Goal: Information Seeking & Learning: Learn about a topic

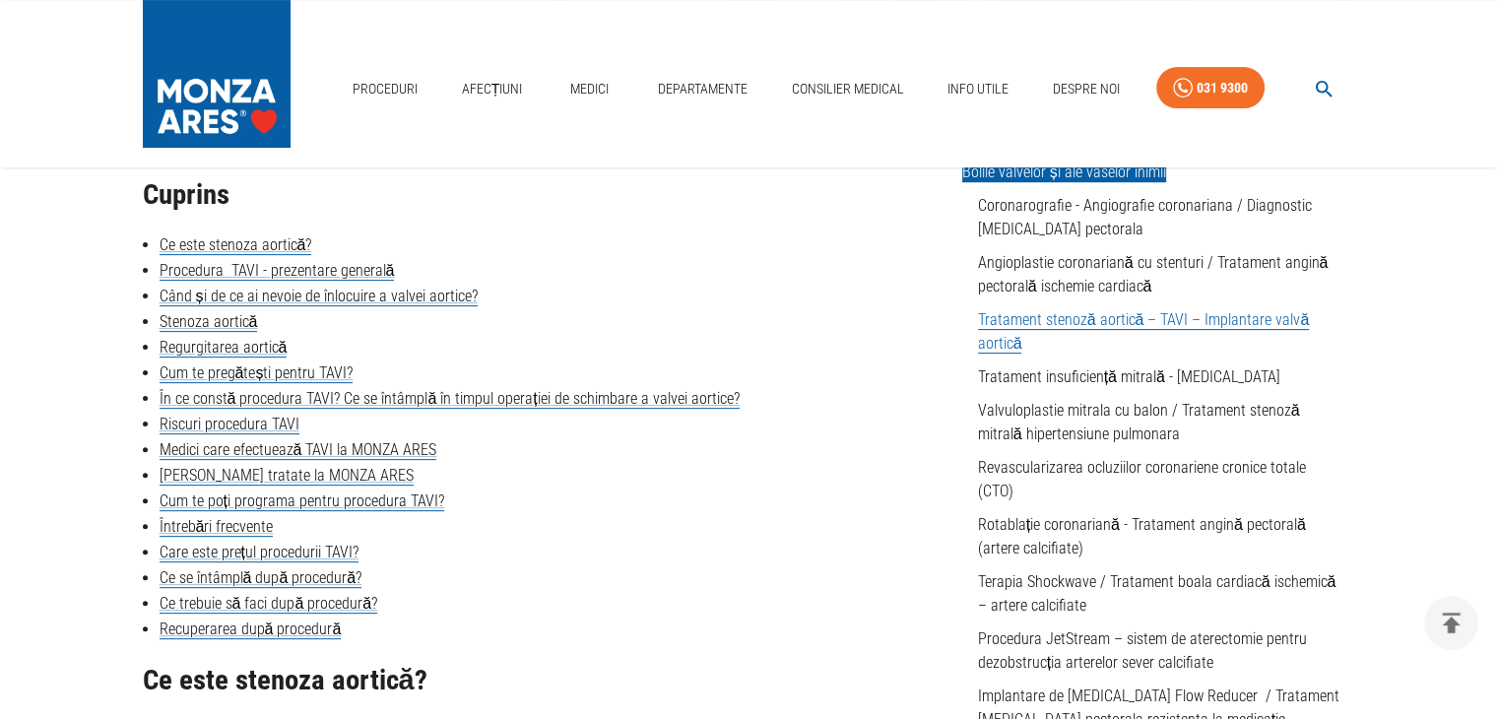
scroll to position [492, 0]
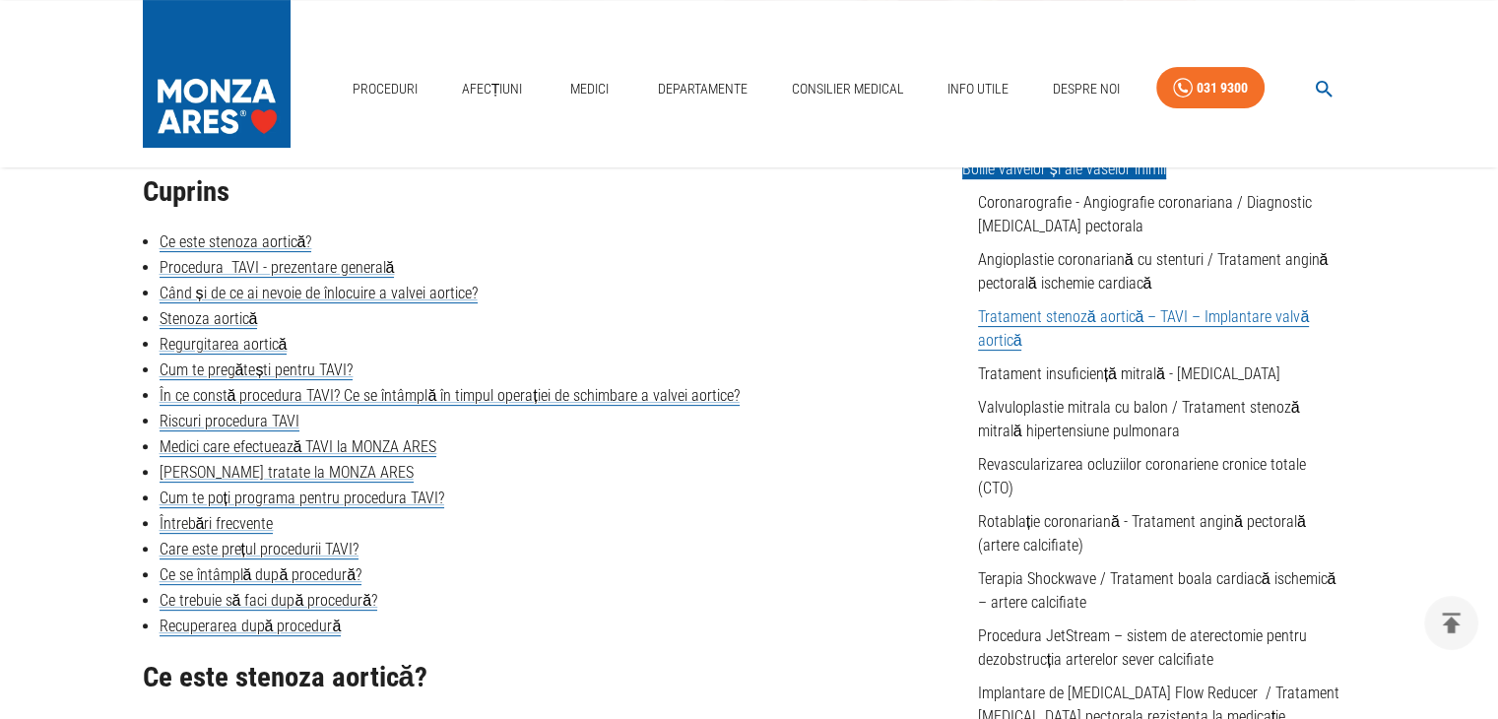
click at [996, 322] on link "Tratament stenoză aortică – TAVI – Implantare valvă aortică" at bounding box center [1144, 328] width 332 height 43
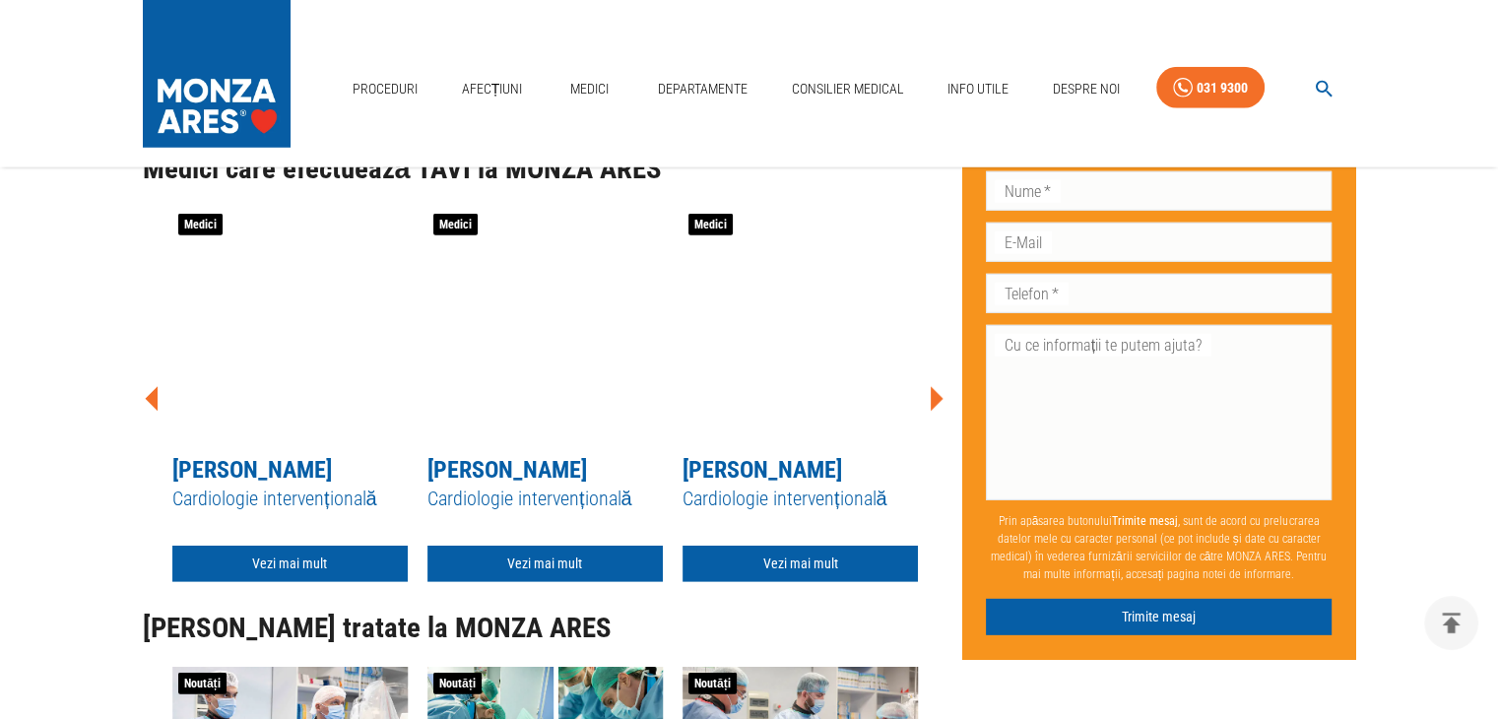
scroll to position [5514, 0]
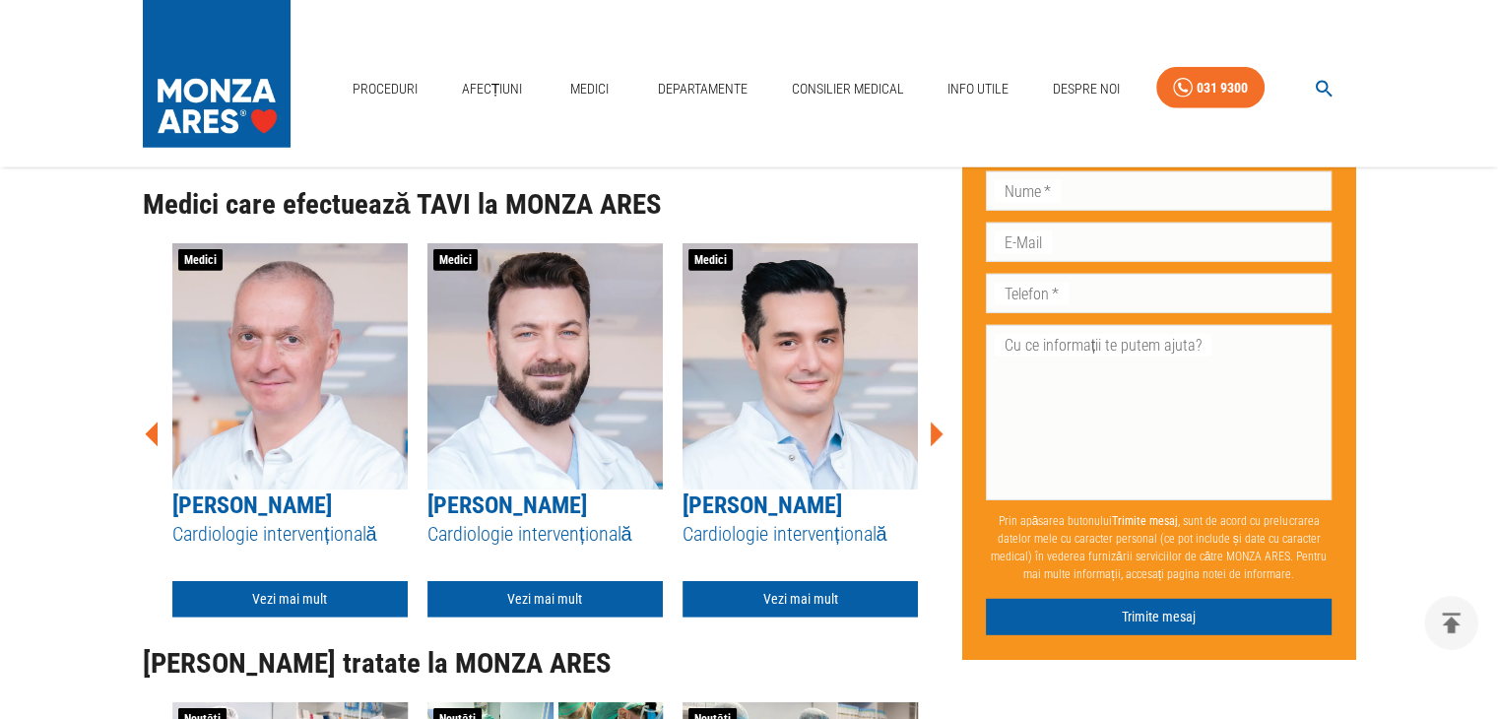
click at [278, 499] on link "[PERSON_NAME]" at bounding box center [252, 505] width 160 height 28
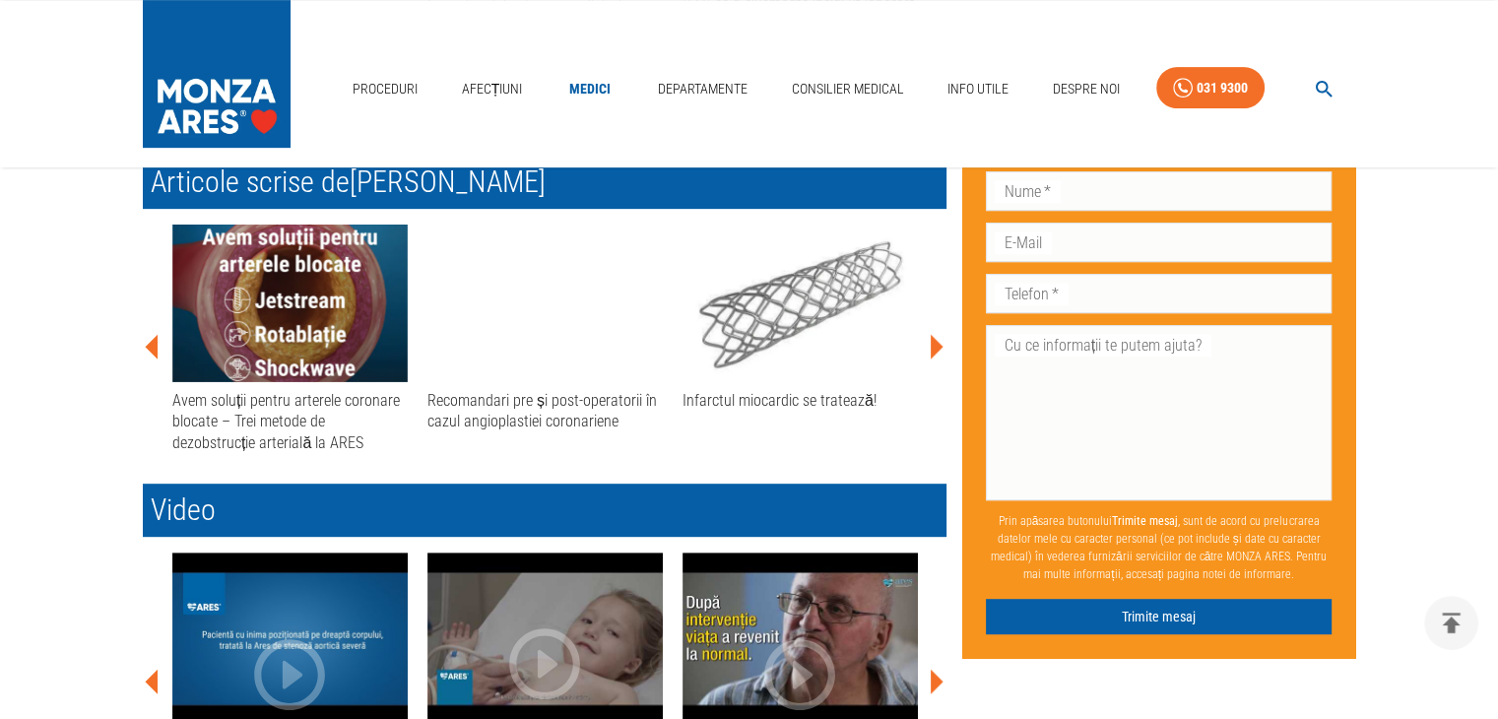
scroll to position [985, 0]
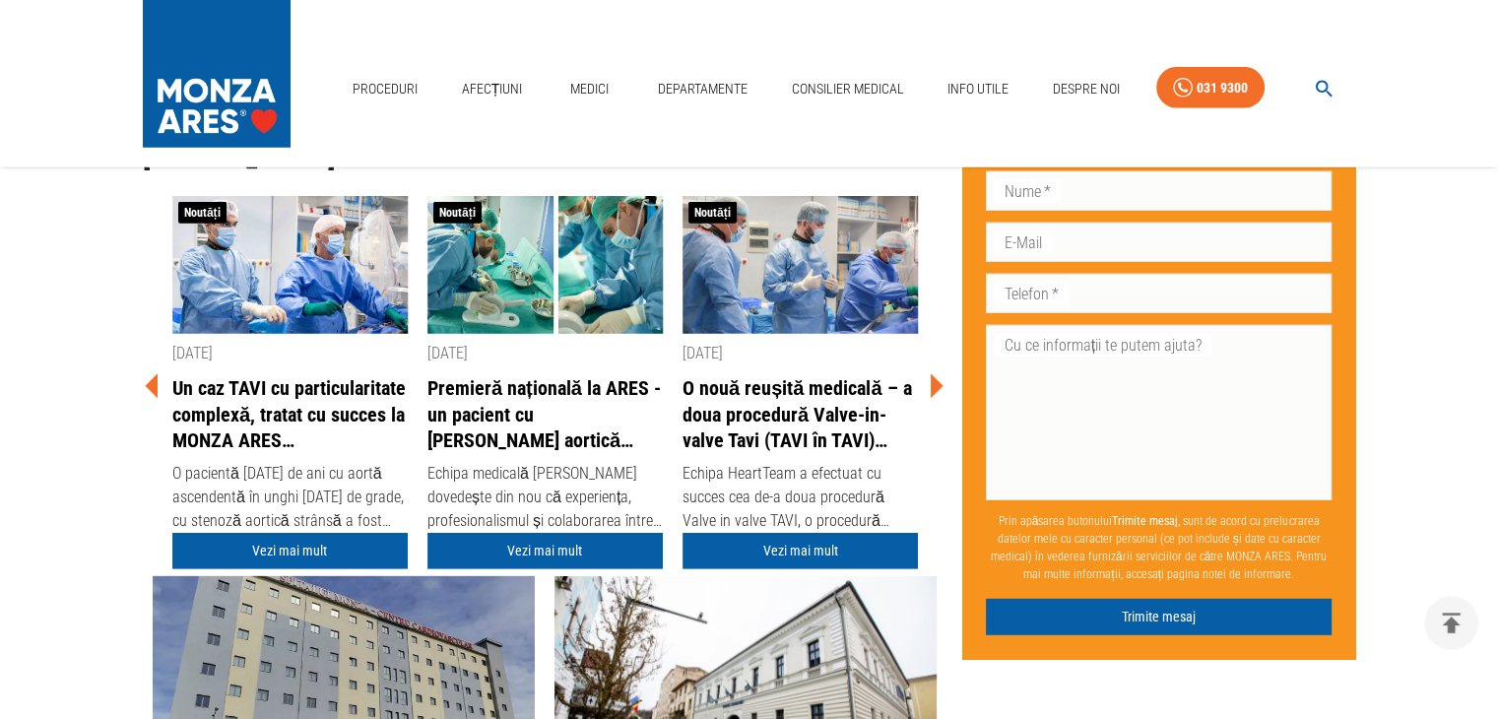
scroll to position [5812, 0]
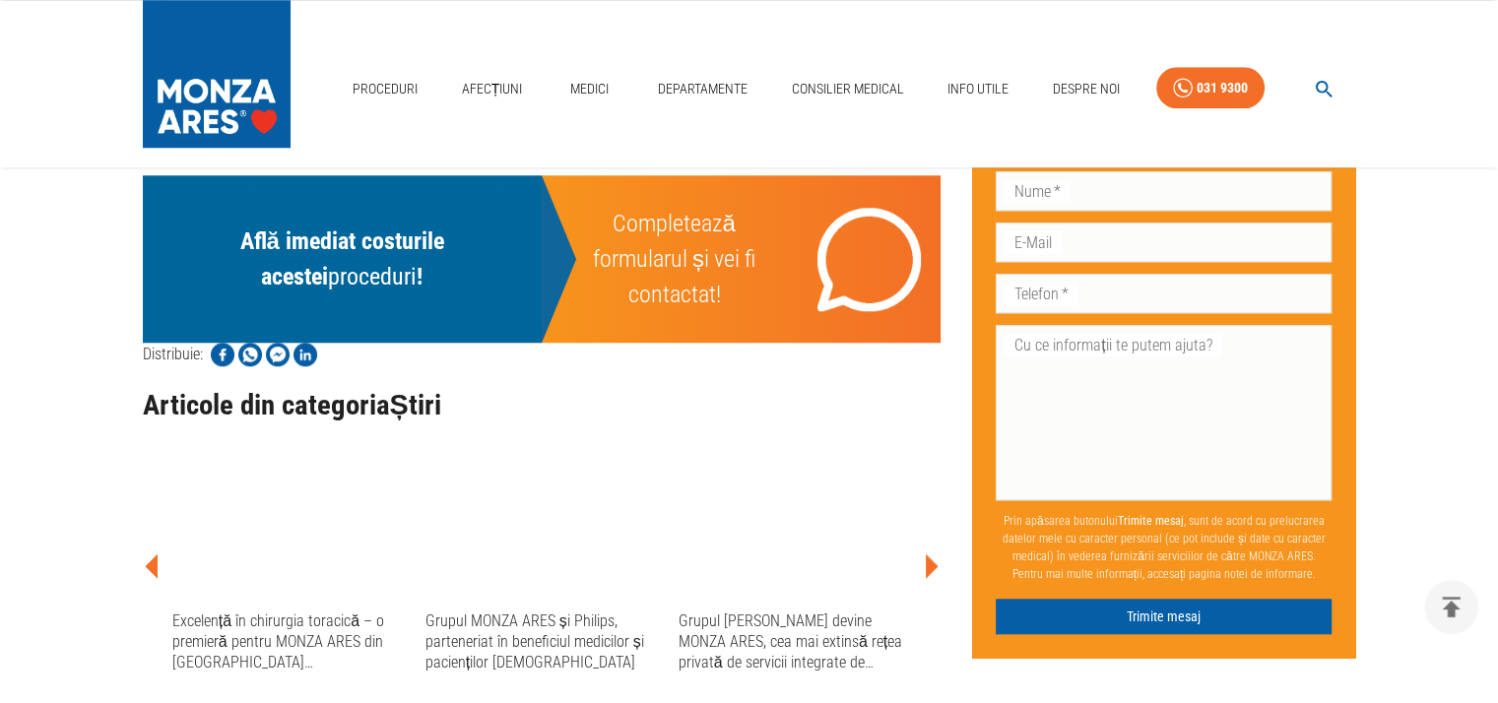
scroll to position [1773, 0]
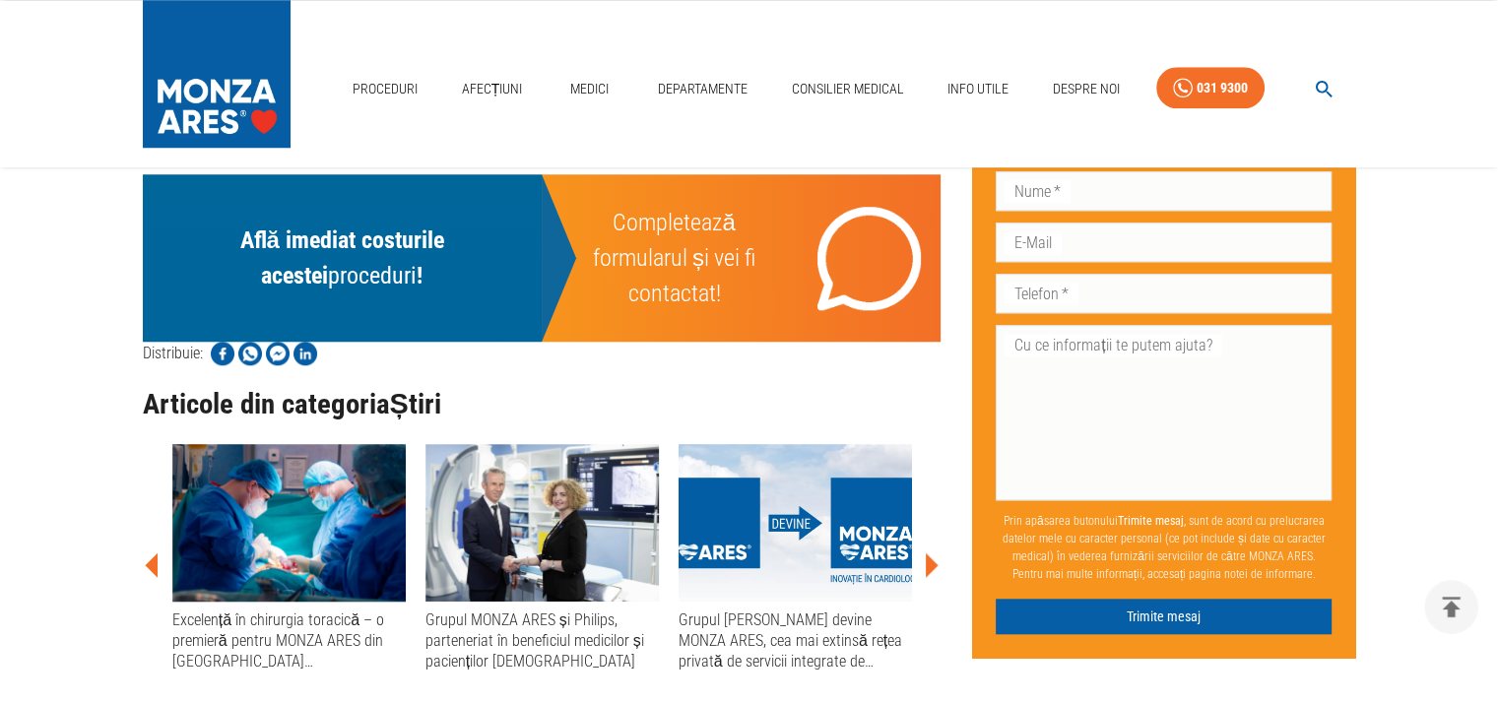
click at [330, 223] on p "Află imediat costurile acestei proceduri !" at bounding box center [342, 258] width 352 height 71
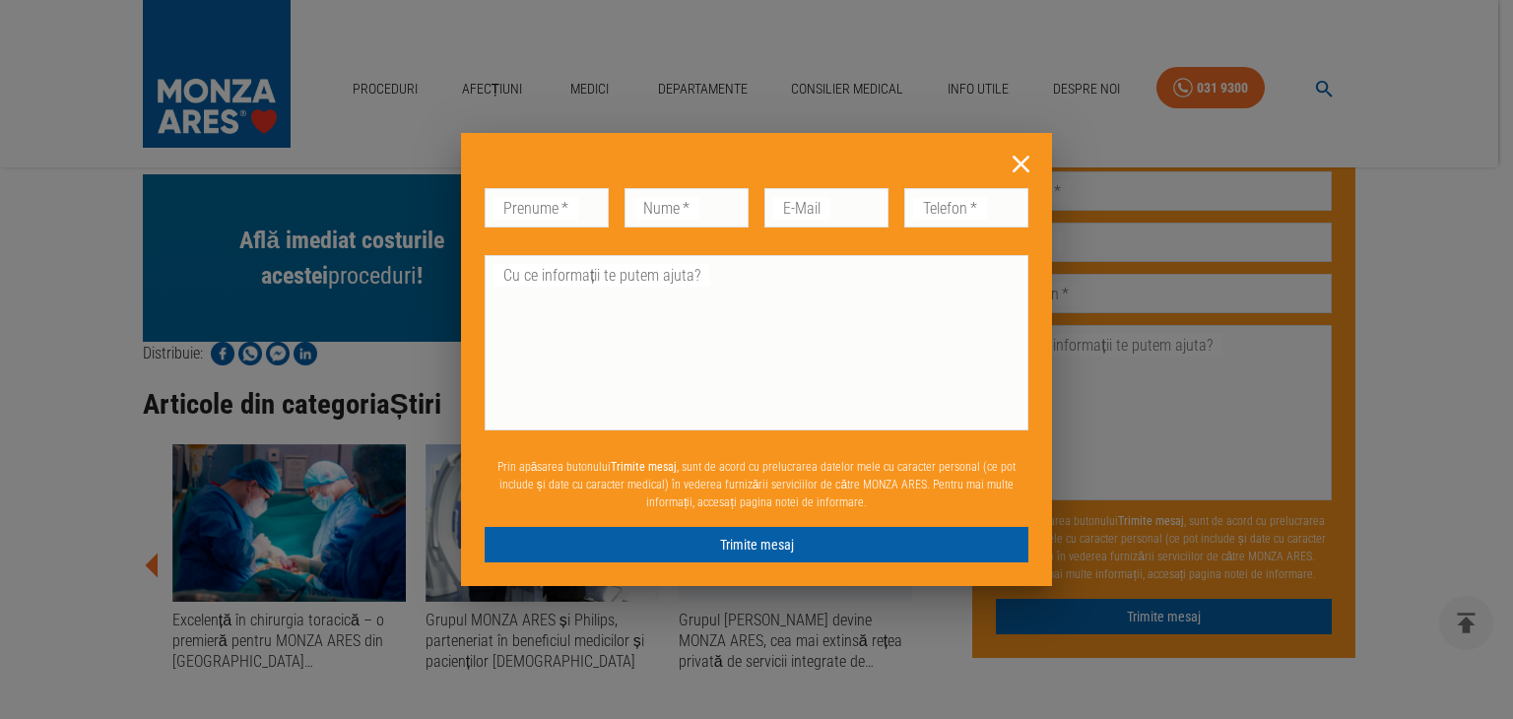
click at [1020, 159] on icon at bounding box center [1020, 164] width 31 height 31
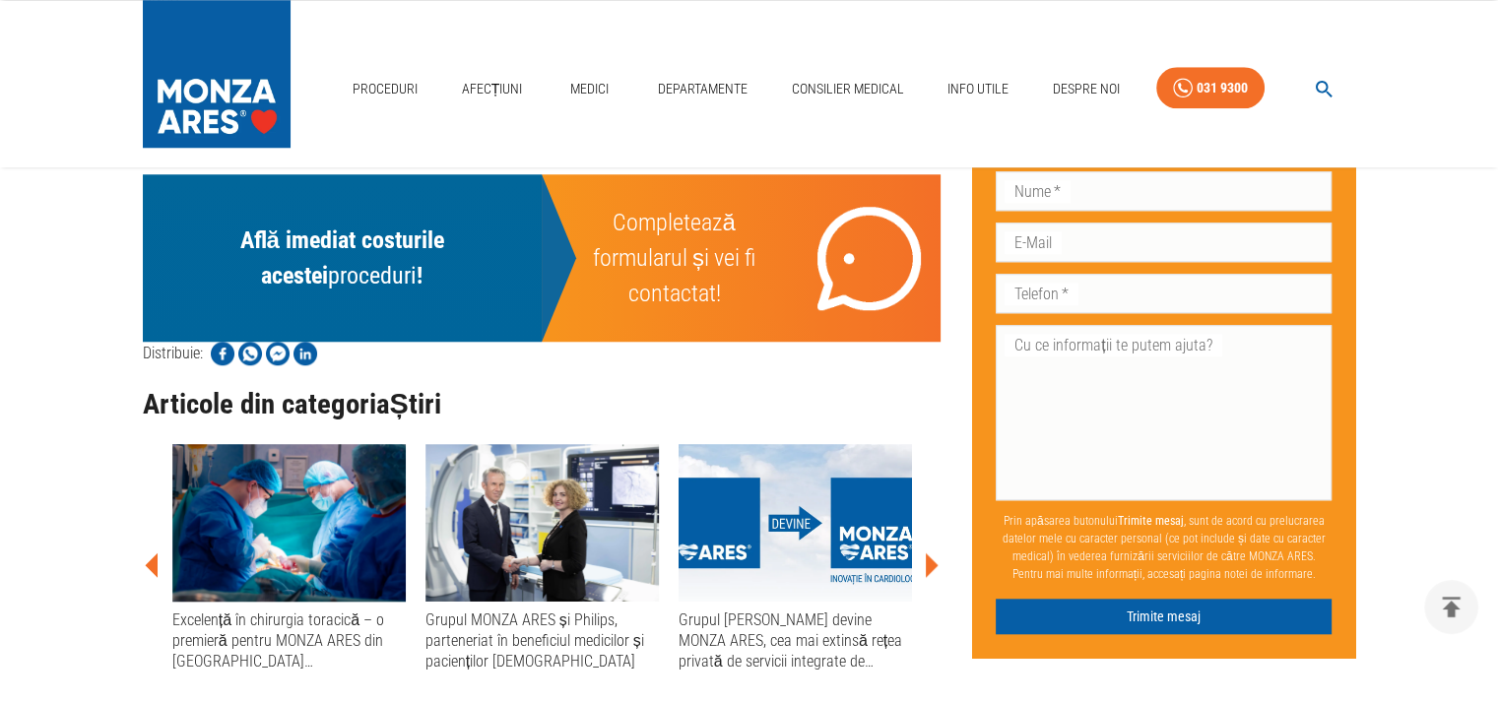
click at [694, 235] on p "Completează formularul și vei fi contactat!" at bounding box center [674, 258] width 170 height 106
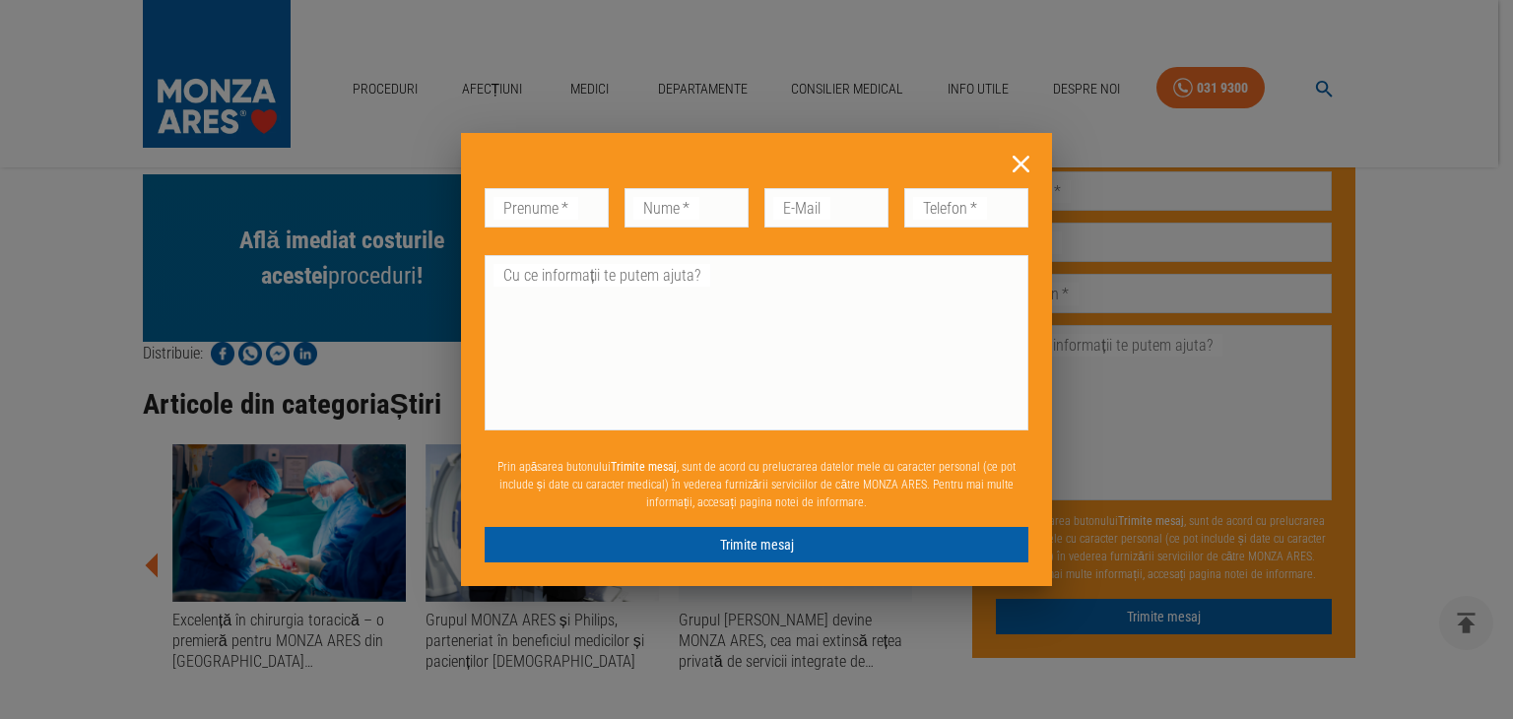
click at [1023, 160] on icon at bounding box center [1020, 164] width 17 height 17
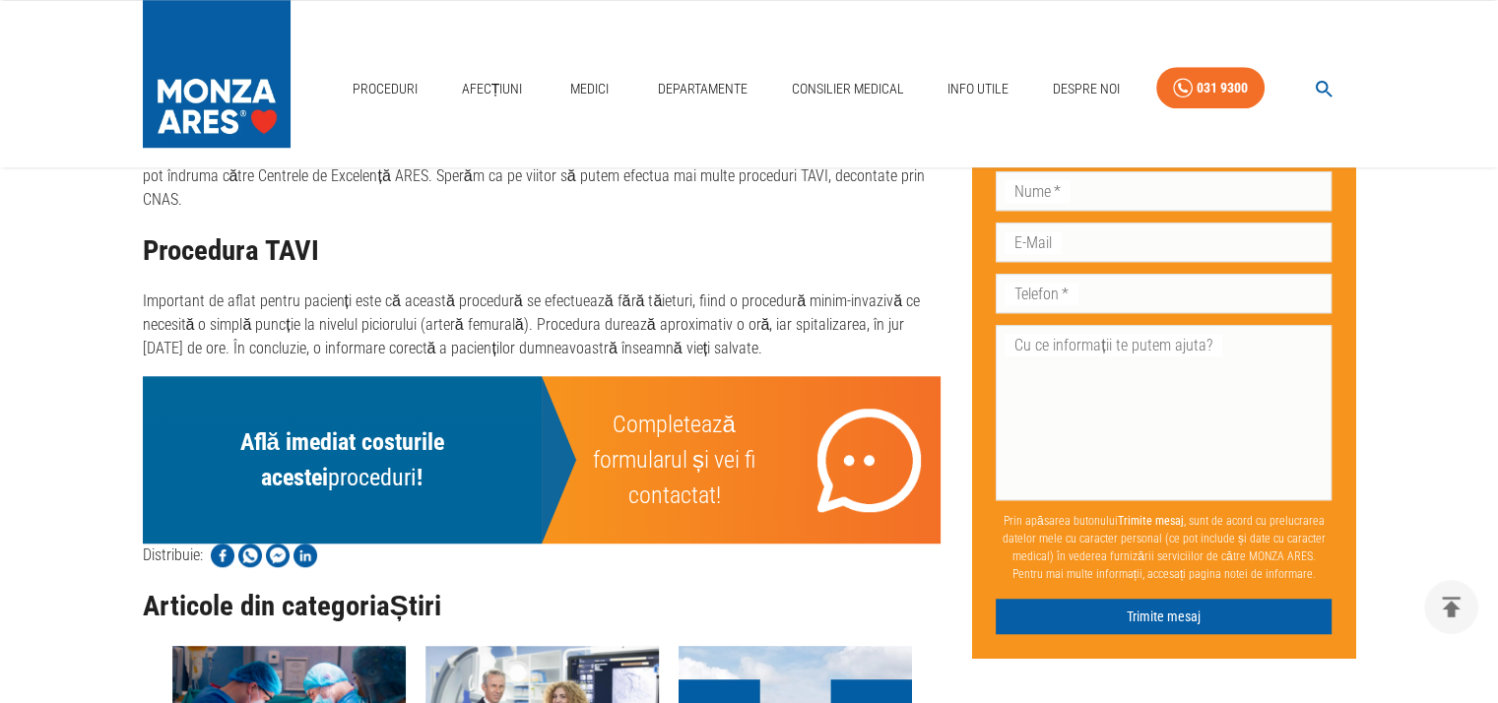
scroll to position [980, 0]
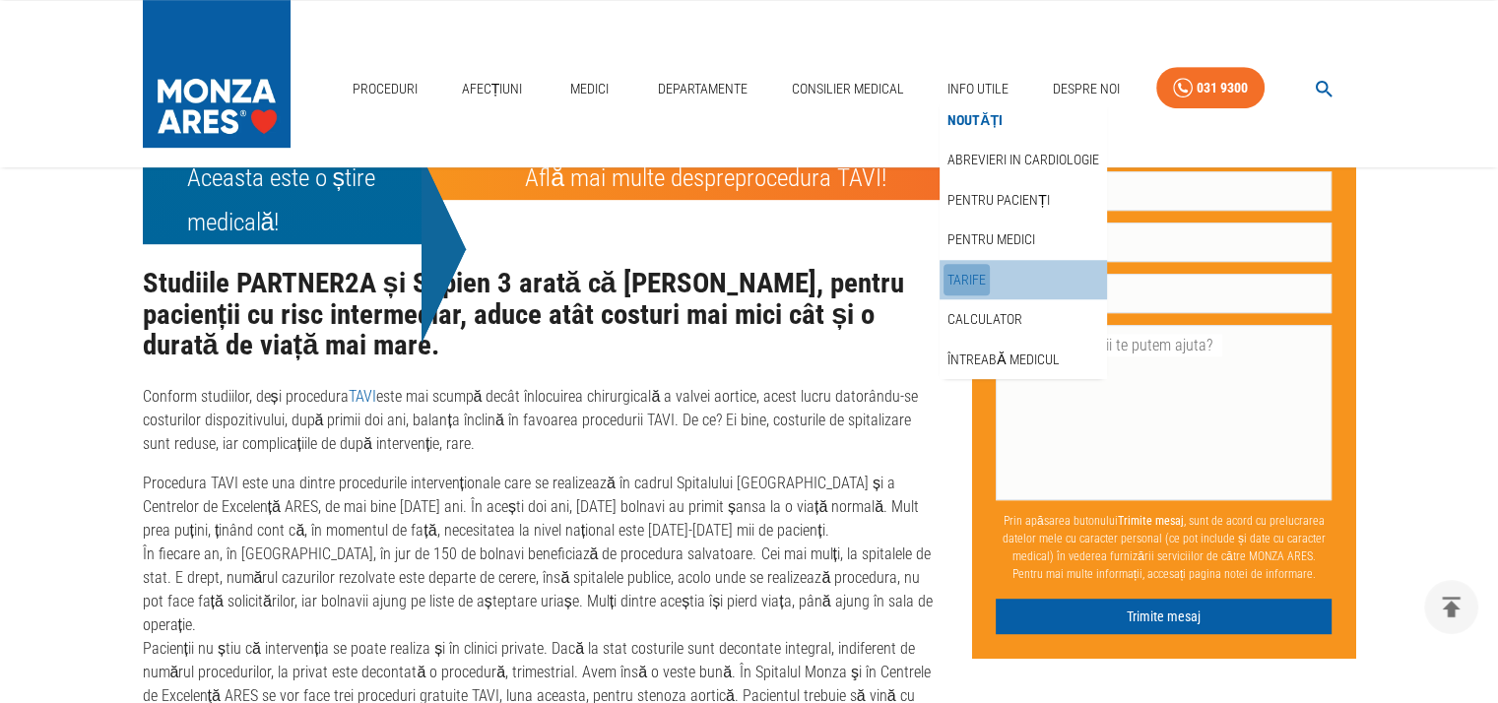
click at [960, 280] on link "Tarife" at bounding box center [966, 280] width 46 height 32
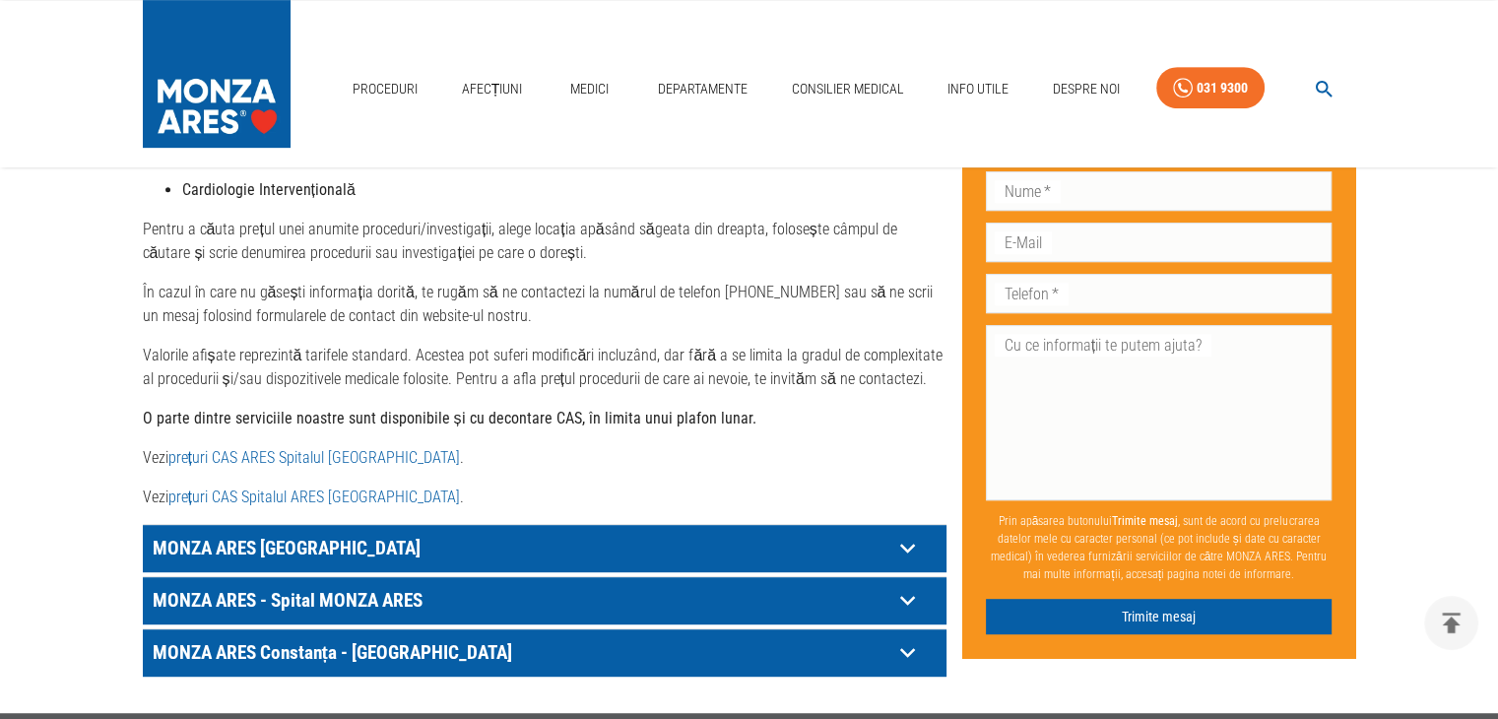
scroll to position [886, 0]
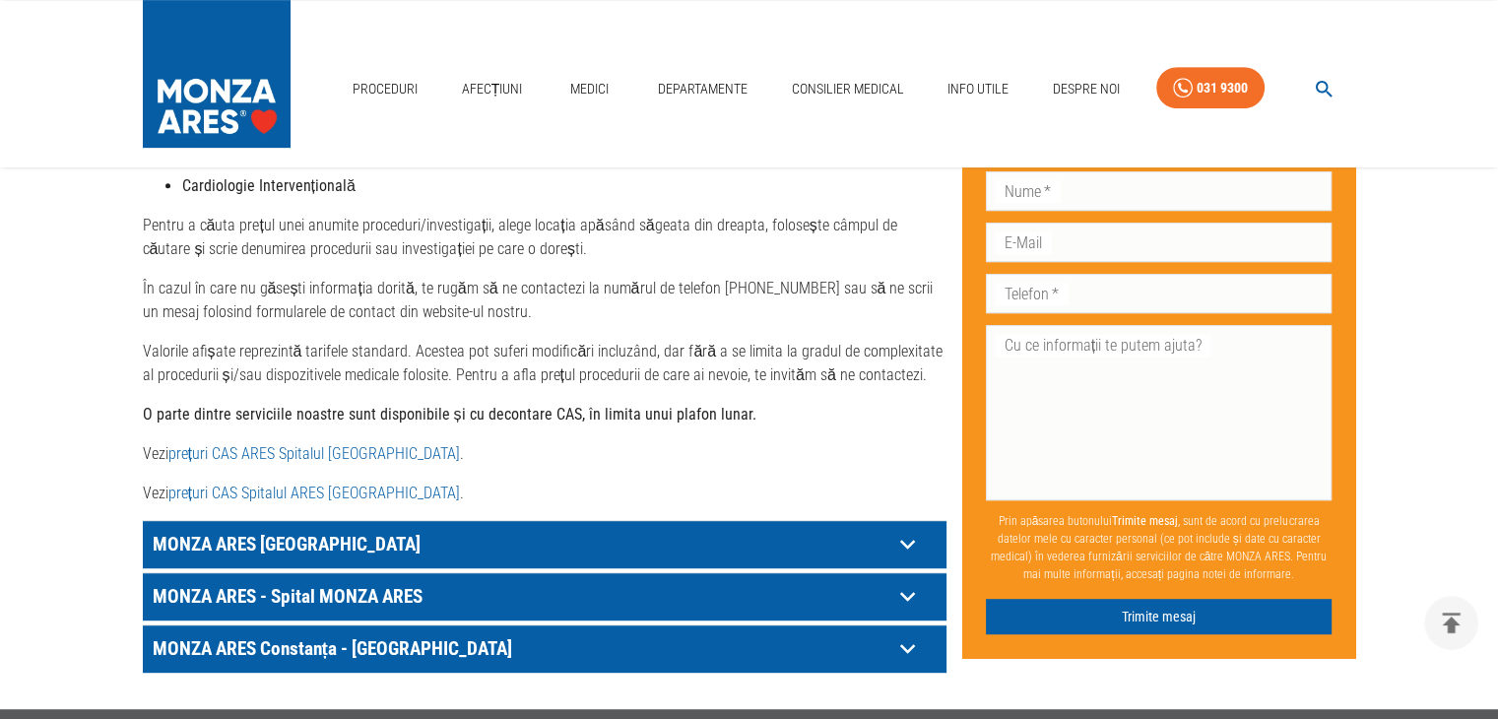
click at [230, 444] on link "prețuri CAS ARES Spitalul Monza" at bounding box center [313, 453] width 291 height 19
click at [288, 484] on link "prețuri CAS Spitalul ARES Cluj- Napoca" at bounding box center [313, 493] width 291 height 19
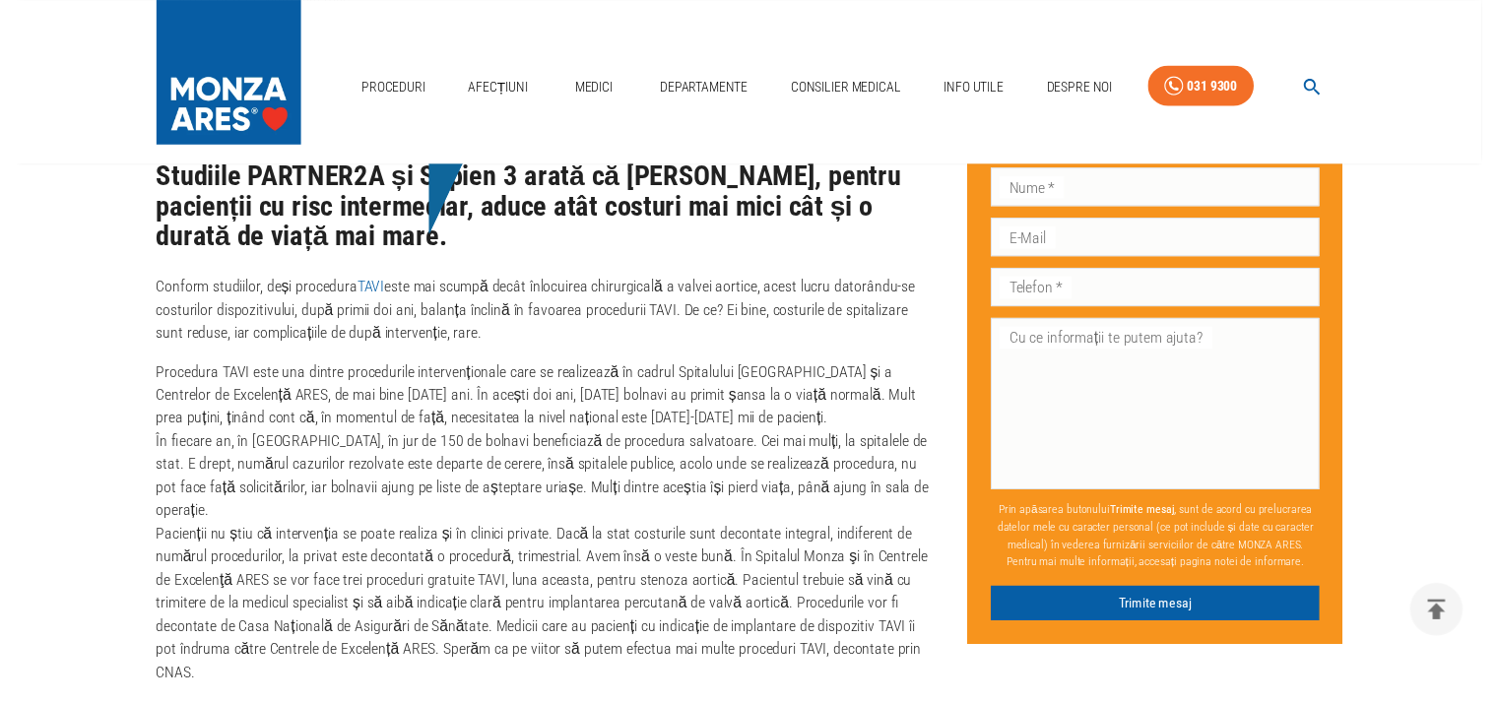
scroll to position [980, 0]
